Goal: Information Seeking & Learning: Learn about a topic

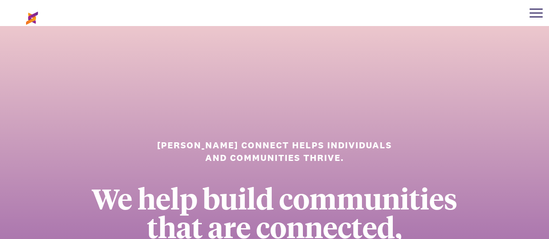
click at [541, 10] on div at bounding box center [536, 13] width 26 height 26
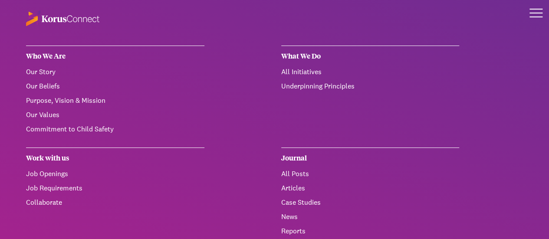
click at [299, 175] on link "All Posts" at bounding box center [295, 173] width 28 height 9
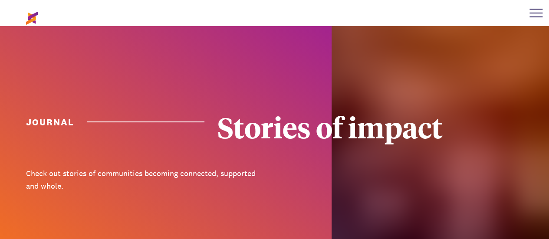
click at [299, 175] on div at bounding box center [165, 141] width 331 height 230
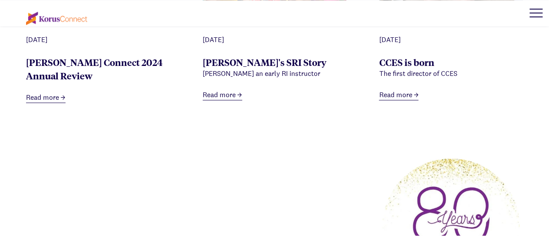
scroll to position [735, 0]
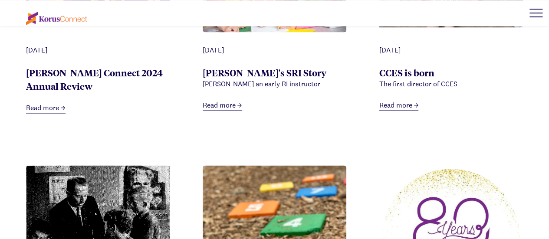
click at [408, 111] on link "Read more" at bounding box center [398, 105] width 39 height 11
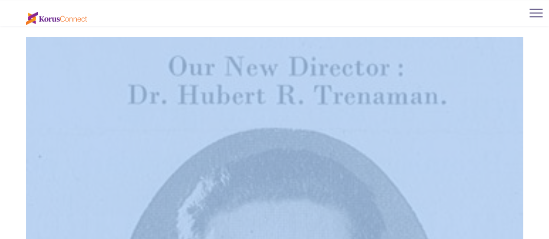
scroll to position [706, 0]
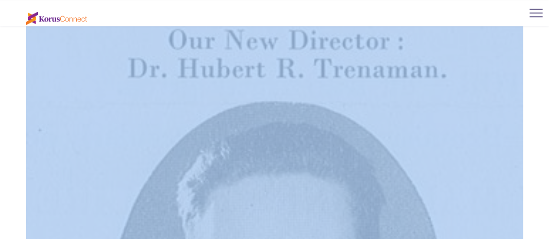
drag, startPoint x: 281, startPoint y: 80, endPoint x: 526, endPoint y: 29, distance: 249.9
click at [526, 29] on div "1945-1960 The Rev Rex Matthias served as the first full time Director of CCES (…" at bounding box center [274, 138] width 549 height 980
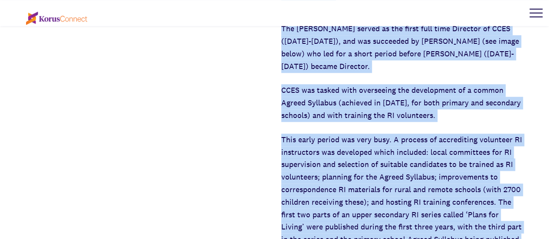
scroll to position [392, 0]
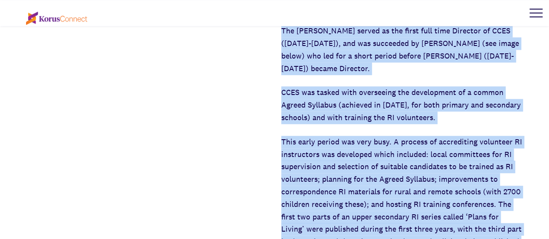
drag, startPoint x: 477, startPoint y: 170, endPoint x: 541, endPoint y: 26, distance: 157.4
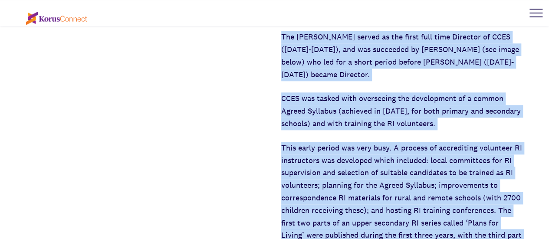
scroll to position [346, 0]
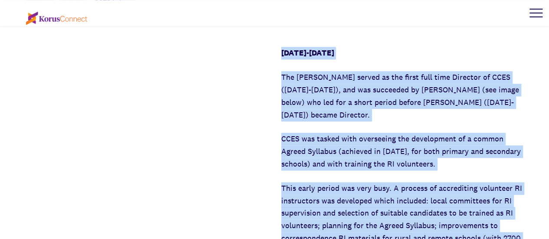
copy div "Article CCES is born 16 April 2025 All Posts Articles CCES is born 1945-1960 Th…"
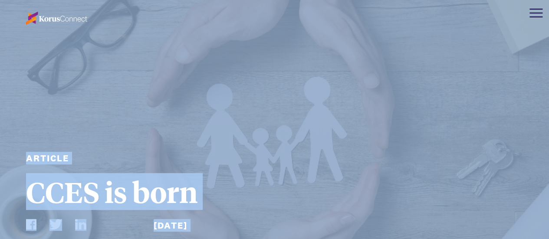
scroll to position [0, 0]
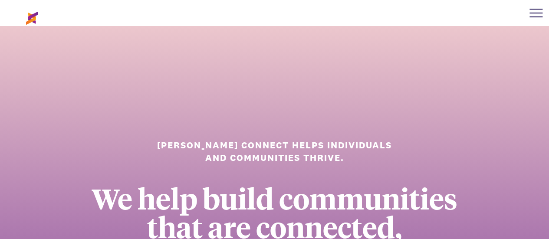
click at [532, 11] on div at bounding box center [536, 13] width 26 height 26
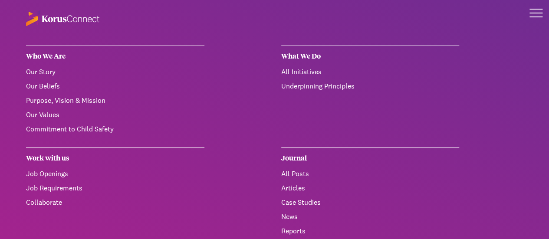
click at [295, 170] on link "All Posts" at bounding box center [295, 173] width 28 height 9
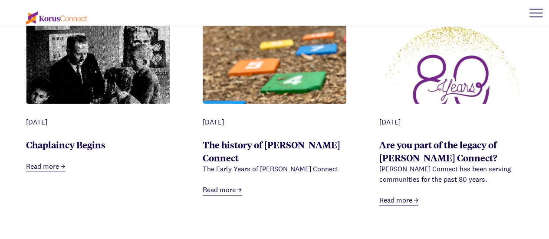
scroll to position [882, 0]
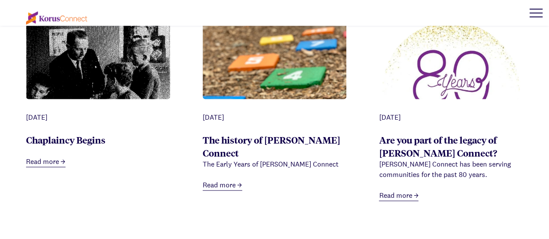
click at [40, 167] on link "Read more" at bounding box center [45, 162] width 39 height 11
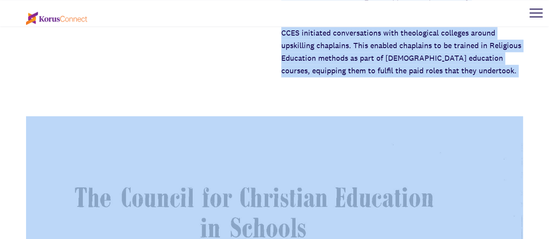
scroll to position [707, 0]
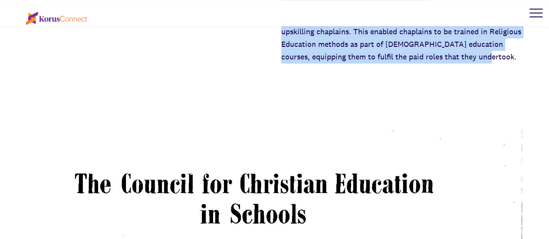
drag, startPoint x: 26, startPoint y: 109, endPoint x: 521, endPoint y: 71, distance: 496.3
copy div "Chaplaincy Begins While [PERSON_NAME] was Director ([DATE]-[DATE]), a generous …"
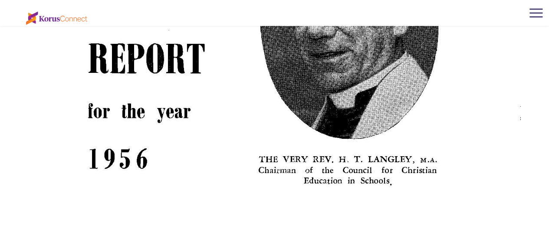
scroll to position [1349, 0]
